Goal: Obtain resource: Obtain resource

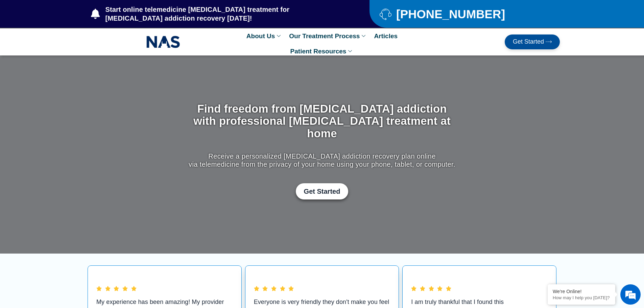
click at [555, 40] on link "Get Started" at bounding box center [532, 41] width 55 height 15
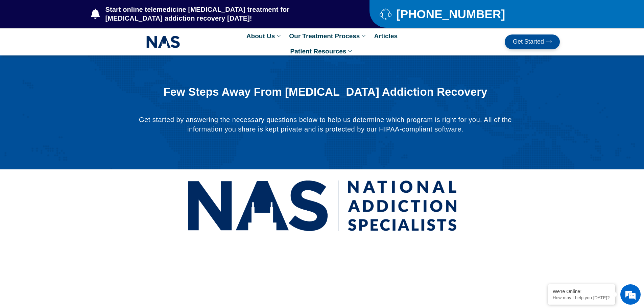
click at [517, 41] on span "Get Started" at bounding box center [528, 42] width 31 height 7
